Goal: Task Accomplishment & Management: Complete application form

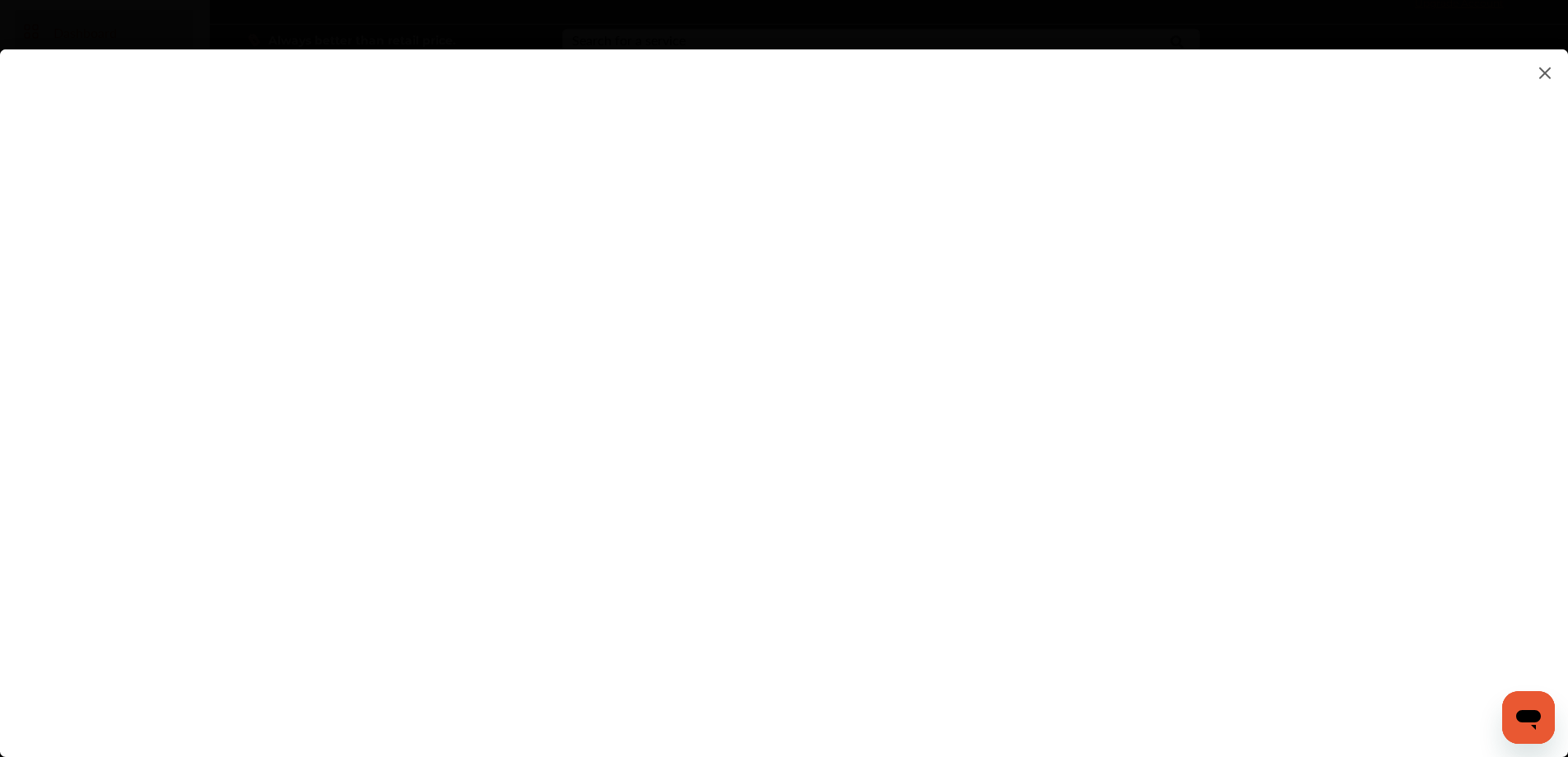
scroll to position [83, 0]
click at [1077, 415] on flutter-view at bounding box center [784, 386] width 1568 height 674
click at [1041, 507] on flutter-view at bounding box center [784, 386] width 1568 height 674
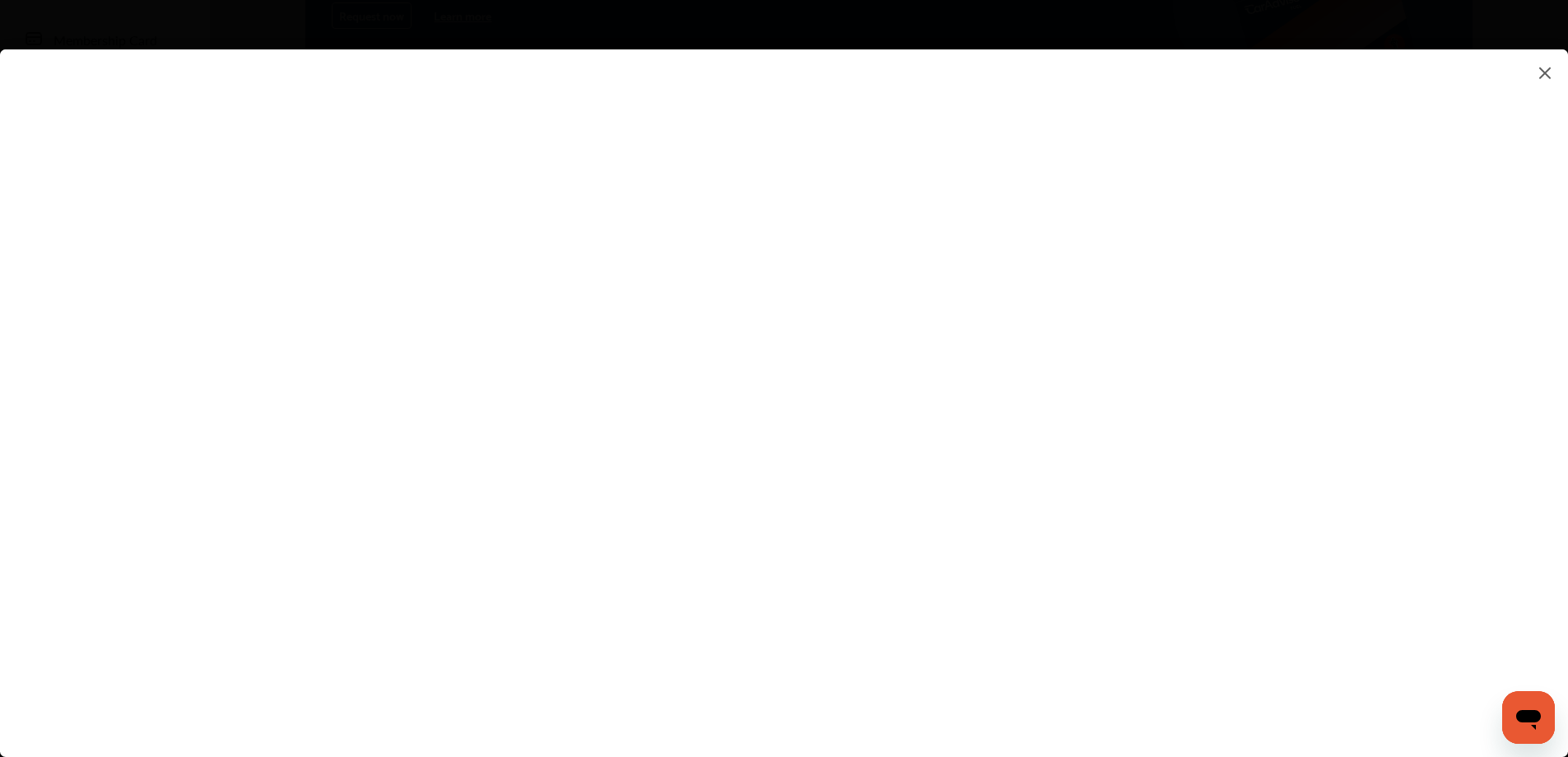
click at [1035, 378] on flutter-view at bounding box center [784, 386] width 1568 height 674
click at [1077, 476] on flutter-view at bounding box center [784, 386] width 1568 height 674
click at [958, 415] on flutter-view at bounding box center [784, 386] width 1568 height 674
type textarea "**********"
click at [1005, 479] on flutter-view at bounding box center [784, 386] width 1568 height 674
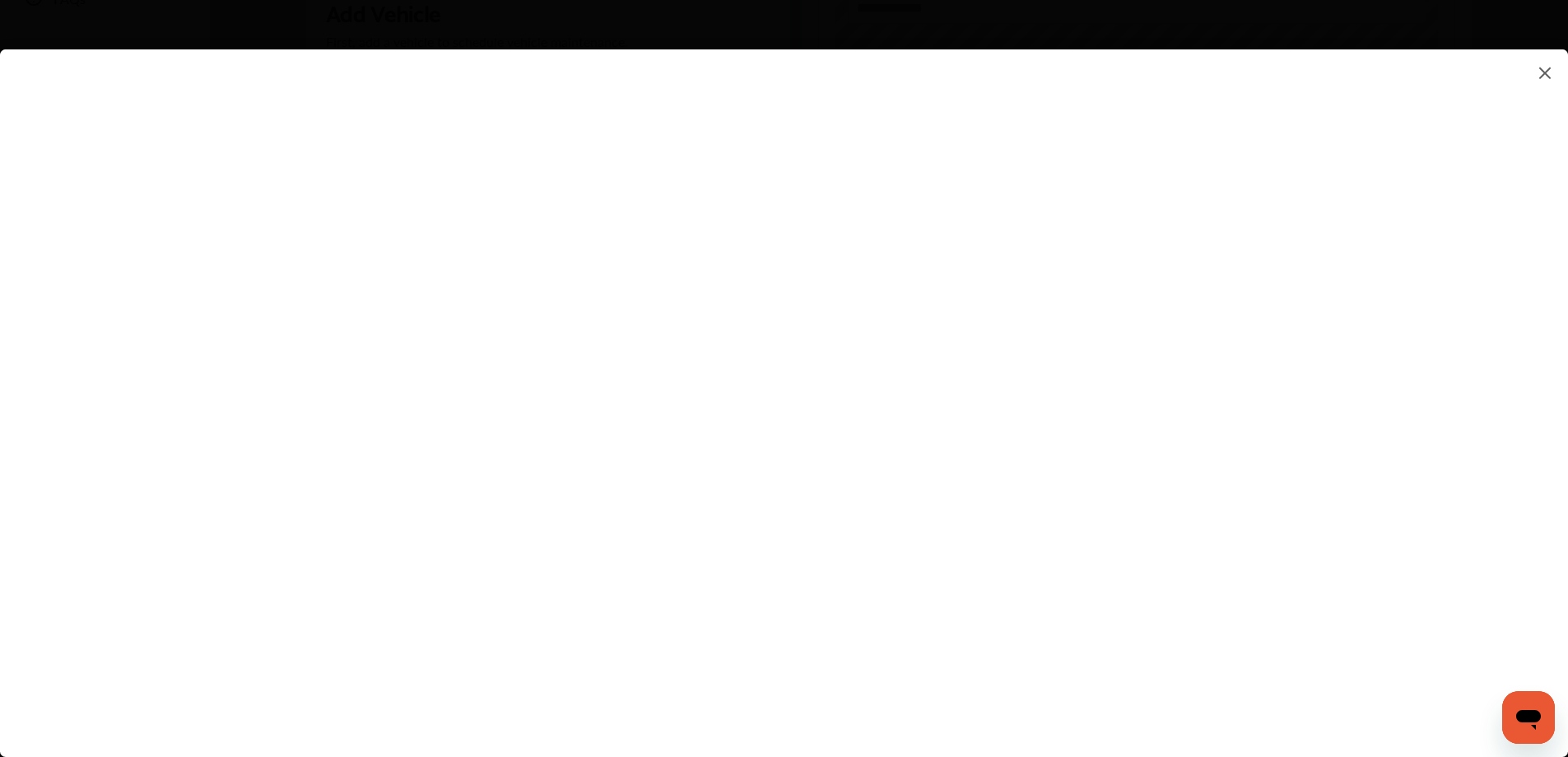
scroll to position [494, 0]
click at [1035, 471] on flutter-view at bounding box center [784, 386] width 1568 height 674
click at [1042, 237] on flutter-view at bounding box center [784, 386] width 1568 height 674
click at [789, 462] on flutter-view at bounding box center [784, 386] width 1568 height 674
